Goal: Task Accomplishment & Management: Manage account settings

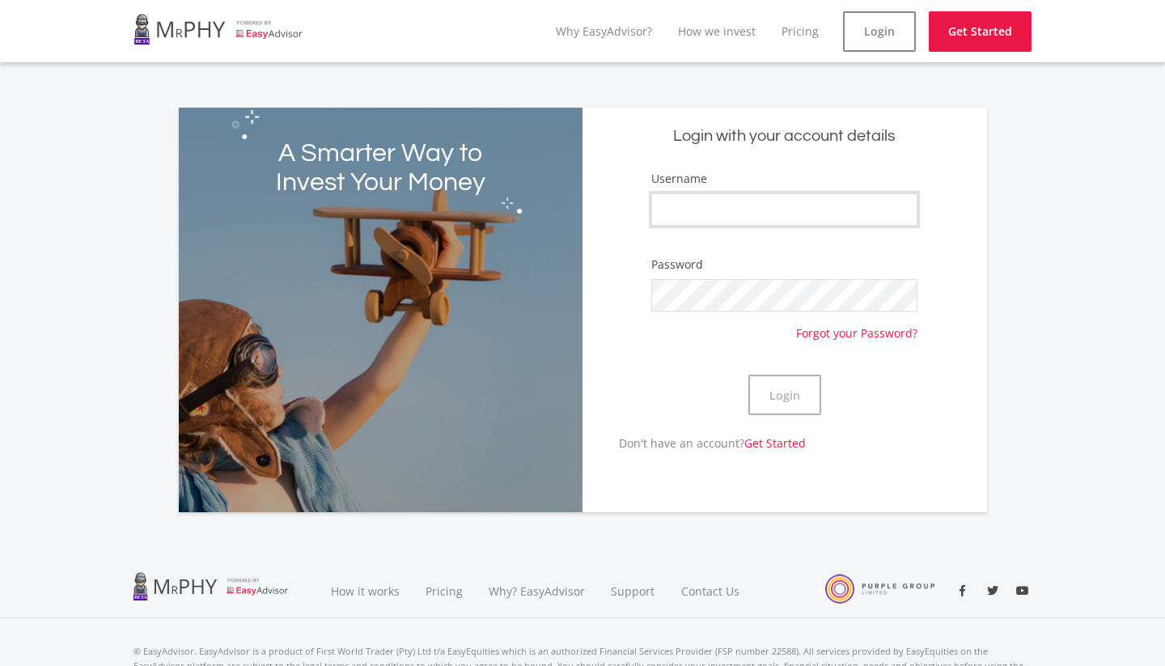
click at [712, 200] on input "Username" at bounding box center [784, 209] width 266 height 32
type input "AnitaI"
click at [777, 398] on button "Login" at bounding box center [784, 394] width 73 height 40
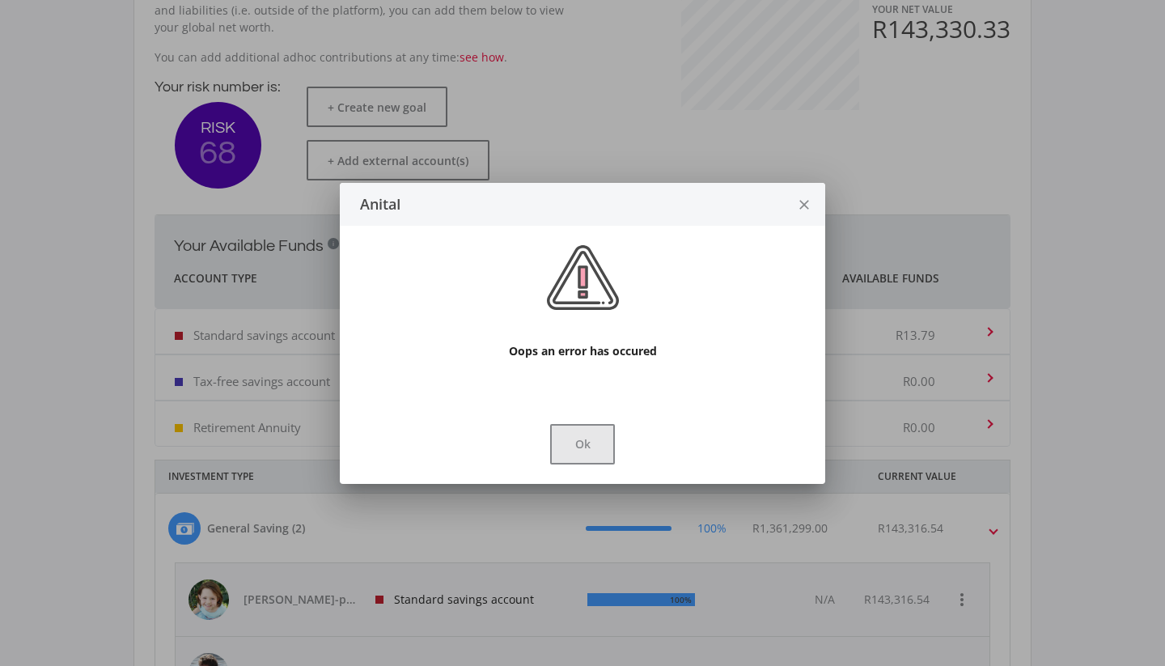
click at [583, 446] on button "Ok" at bounding box center [582, 444] width 65 height 40
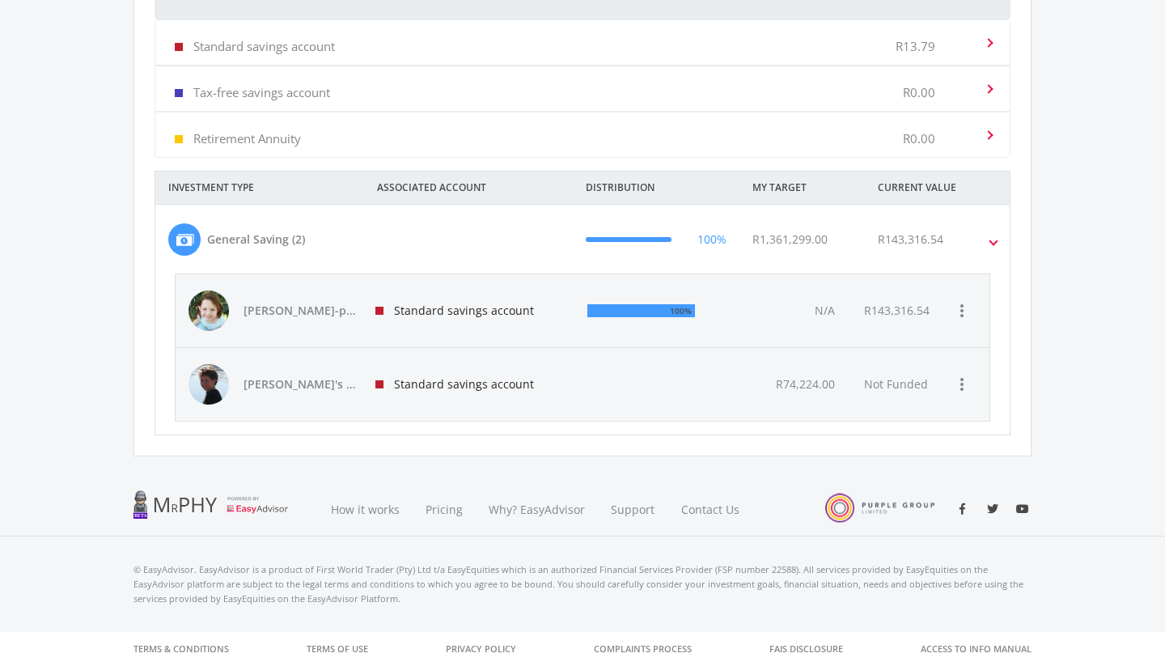
scroll to position [678, 0]
click at [344, 321] on div "[PERSON_NAME]-pie's savings" at bounding box center [272, 312] width 168 height 40
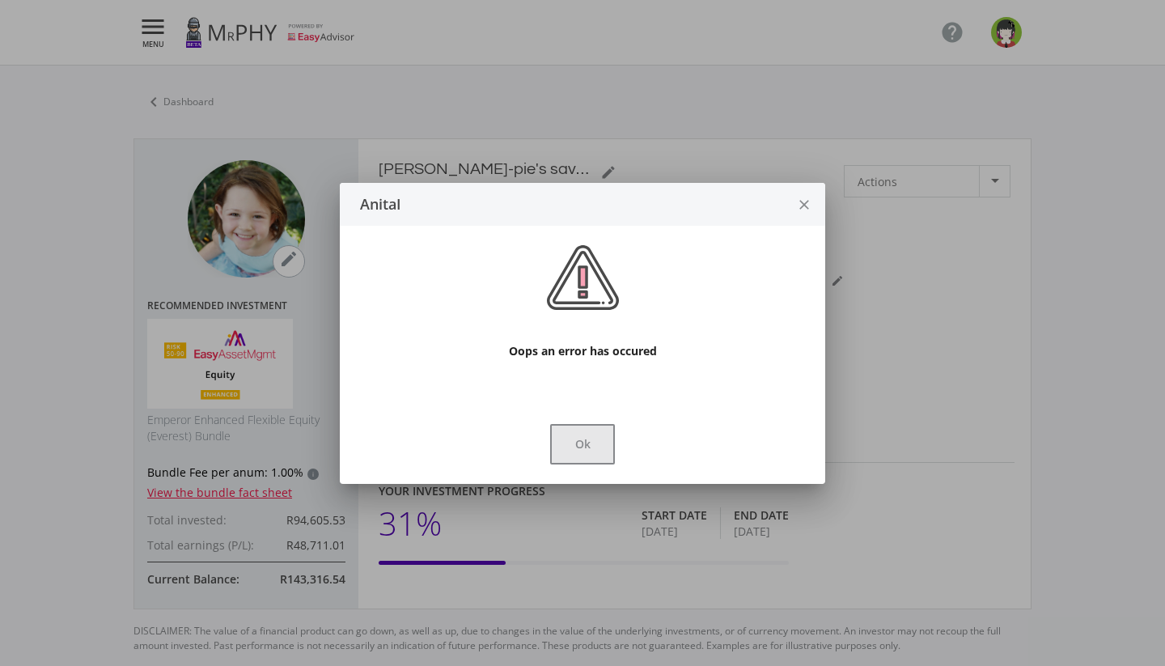
click at [573, 456] on button "Ok" at bounding box center [582, 444] width 65 height 40
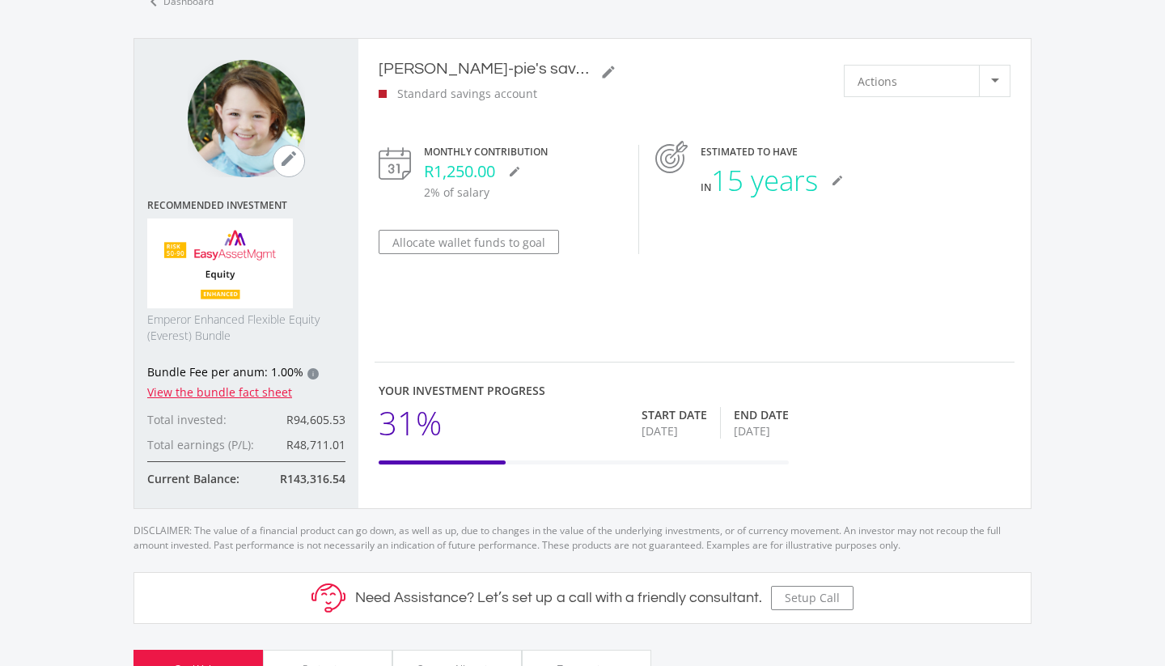
scroll to position [90, 0]
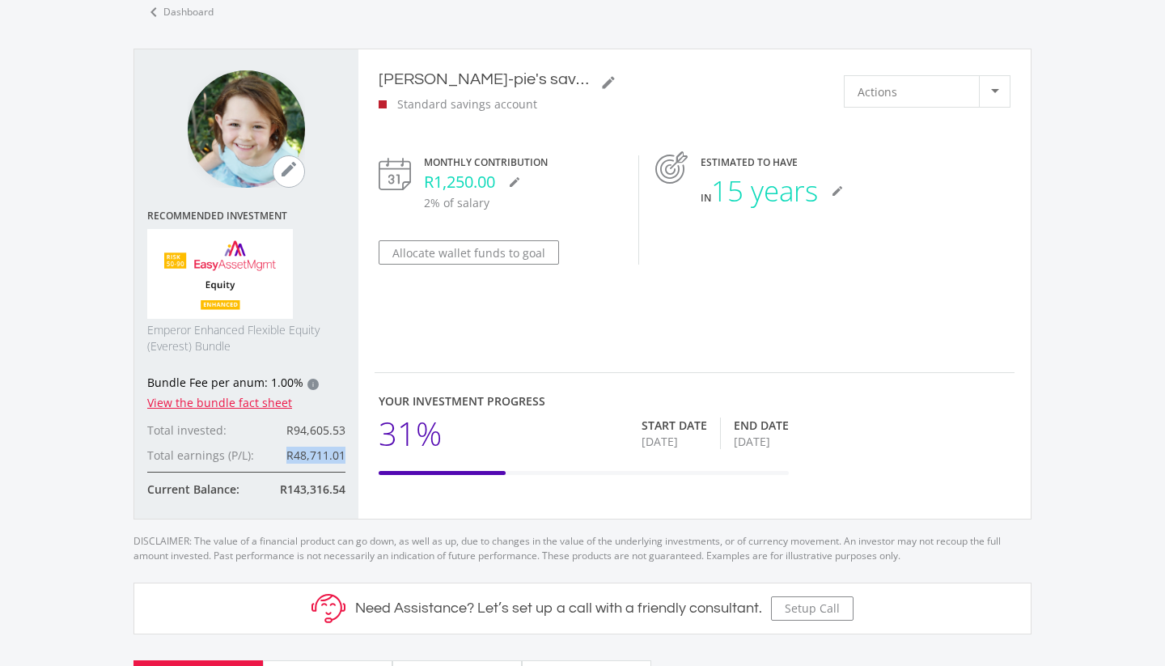
drag, startPoint x: 285, startPoint y: 451, endPoint x: 349, endPoint y: 456, distance: 64.1
click at [349, 456] on div "mode_edit Recommended Investment Emperor Enhanced Flexible Equity (Everest) Bun…" at bounding box center [246, 283] width 224 height 469
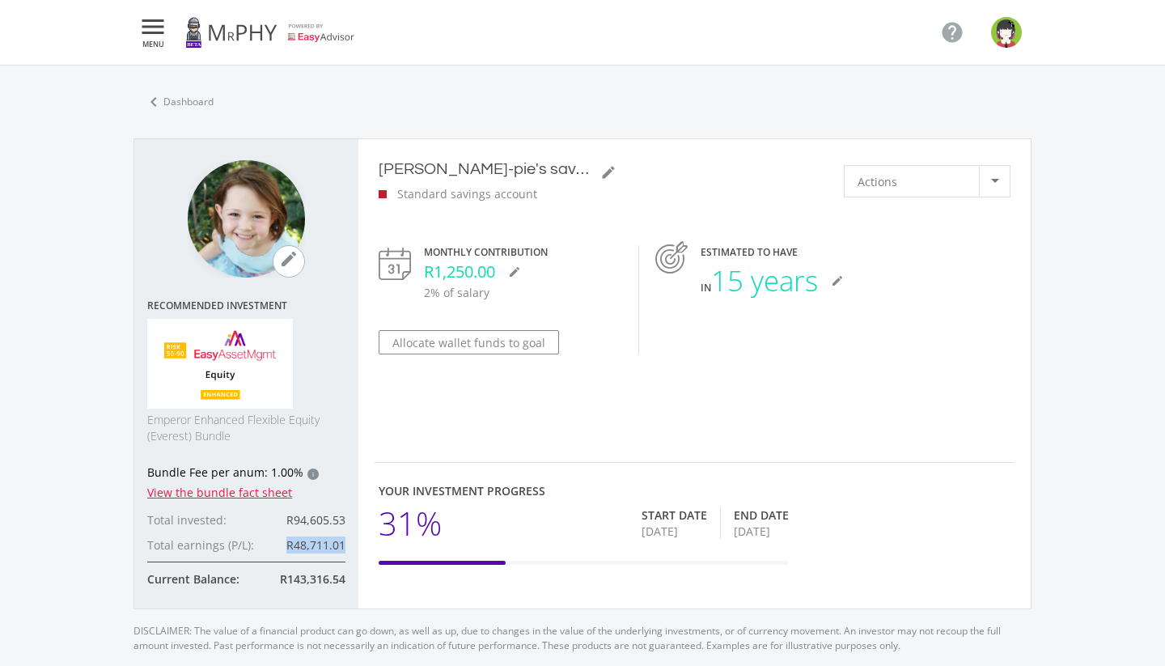
scroll to position [0, 0]
click at [187, 100] on link "chevron_left Dashboard" at bounding box center [178, 102] width 91 height 34
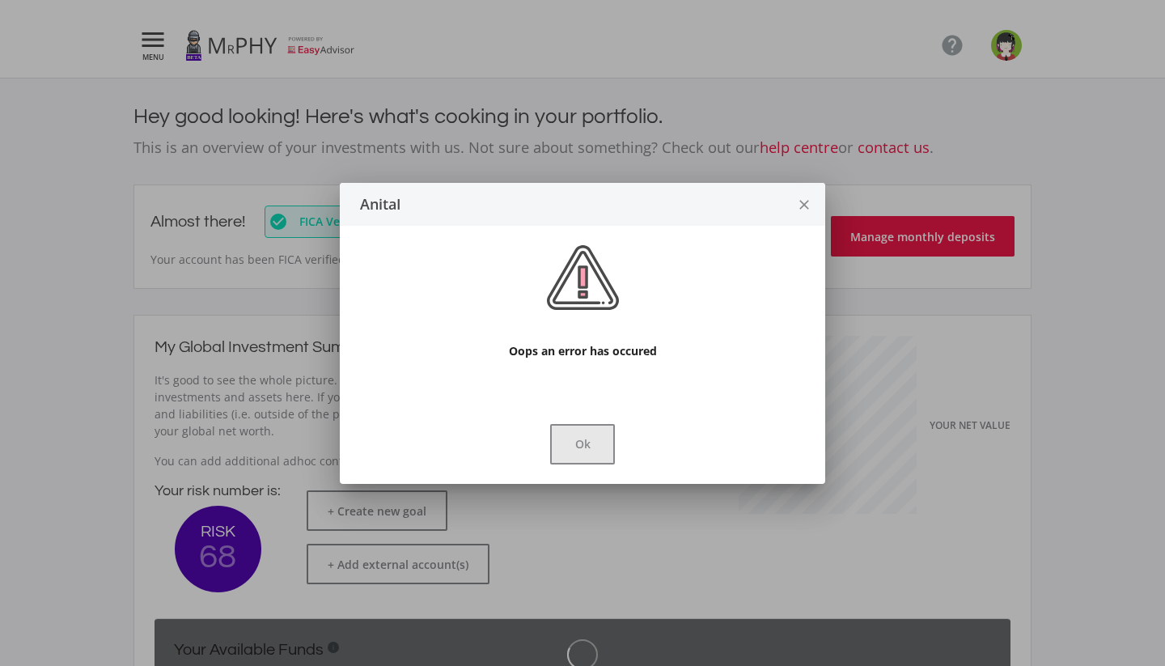
click at [593, 445] on button "Ok" at bounding box center [582, 444] width 65 height 40
